Goal: Information Seeking & Learning: Learn about a topic

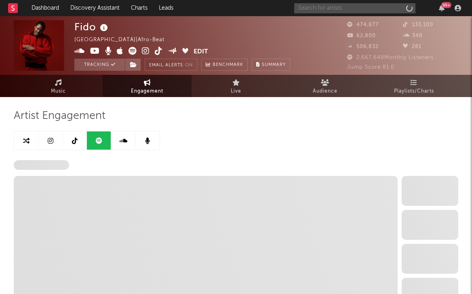
click at [348, 8] on input "text" at bounding box center [354, 8] width 121 height 10
select select "6m"
select select "1w"
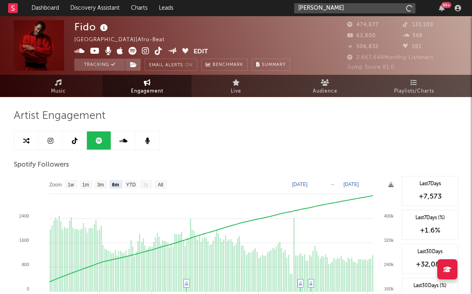
type input "[PERSON_NAME]"
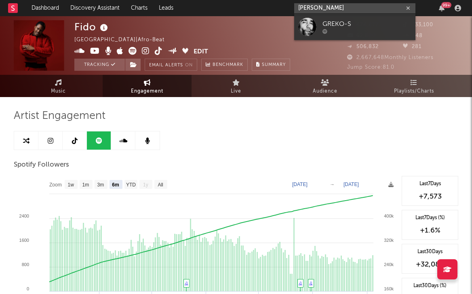
click at [331, 9] on input "[PERSON_NAME]" at bounding box center [354, 8] width 121 height 10
click at [338, 8] on input "[PERSON_NAME]" at bounding box center [354, 8] width 121 height 10
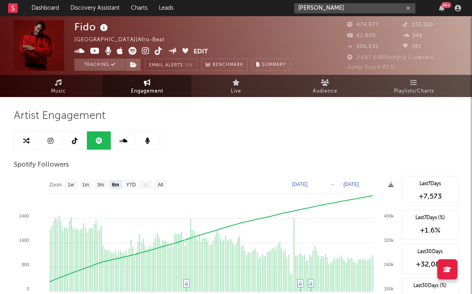
click at [350, 8] on input "[PERSON_NAME]" at bounding box center [354, 8] width 121 height 10
click at [408, 8] on icon "button" at bounding box center [408, 8] width 4 height 5
click at [334, 10] on input "text" at bounding box center [354, 8] width 121 height 10
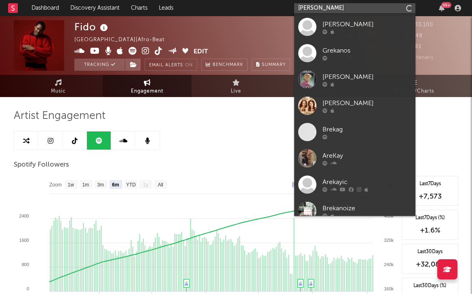
type input "[PERSON_NAME]"
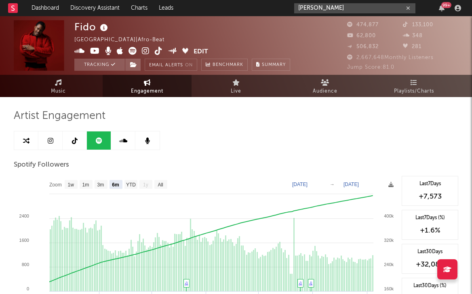
click at [374, 8] on input "[PERSON_NAME]" at bounding box center [354, 8] width 121 height 10
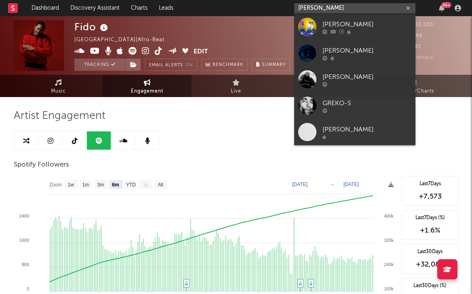
click at [374, 8] on input "[PERSON_NAME]" at bounding box center [354, 8] width 121 height 10
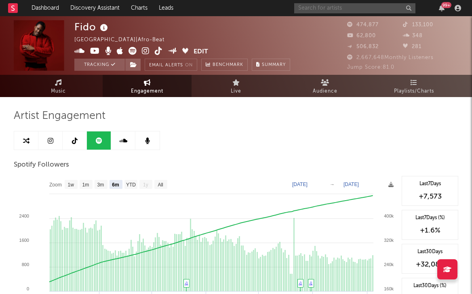
paste input "[URL][DOMAIN_NAME]"
type input "[URL][DOMAIN_NAME]"
click at [312, 8] on input "[URL][DOMAIN_NAME]" at bounding box center [354, 8] width 121 height 10
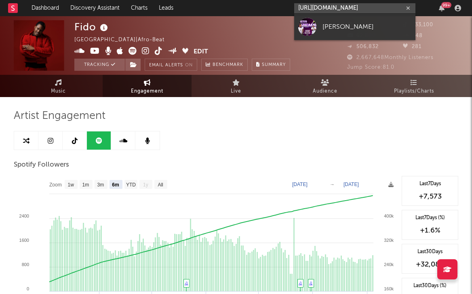
click at [312, 8] on input "[URL][DOMAIN_NAME]" at bounding box center [354, 8] width 121 height 10
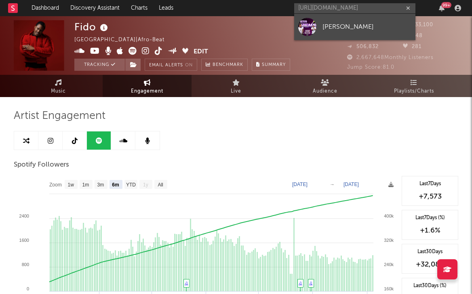
click at [308, 30] on div at bounding box center [307, 27] width 18 height 18
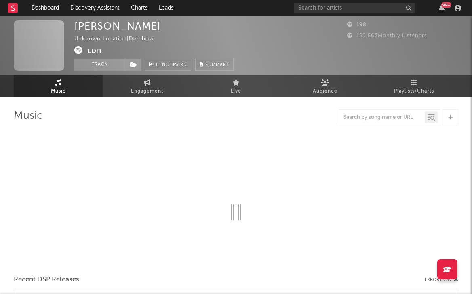
select select "1w"
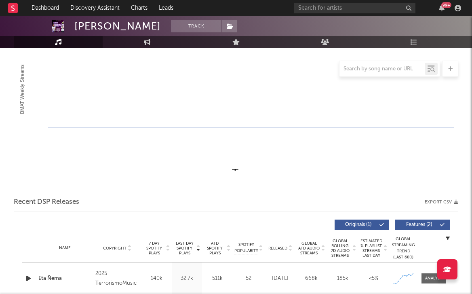
scroll to position [266, 0]
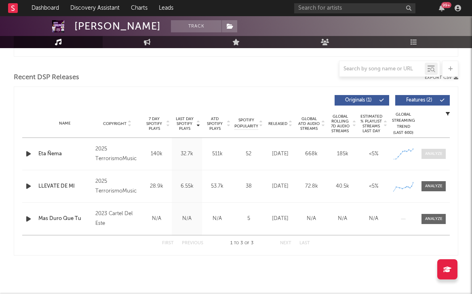
click at [429, 154] on div at bounding box center [433, 154] width 17 height 6
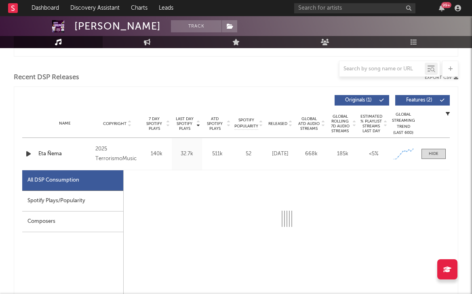
click at [72, 200] on div "Spotify Plays/Popularity" at bounding box center [72, 201] width 101 height 21
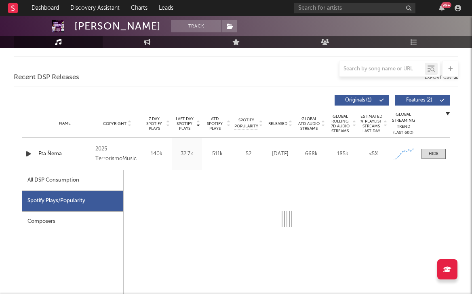
select select "1w"
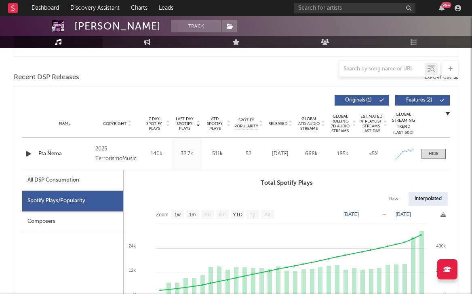
scroll to position [360, 0]
